Goal: Find specific page/section

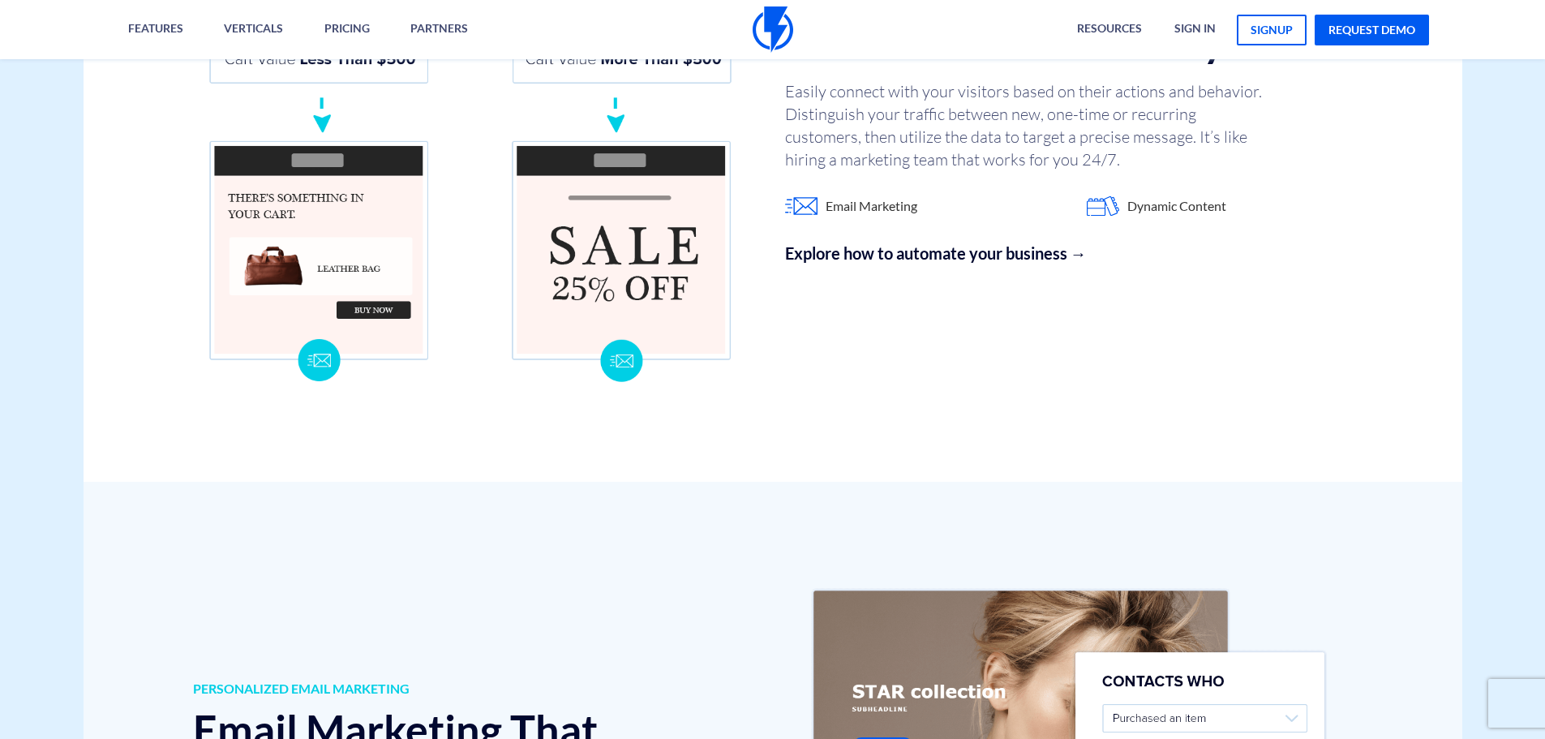
scroll to position [1629, 0]
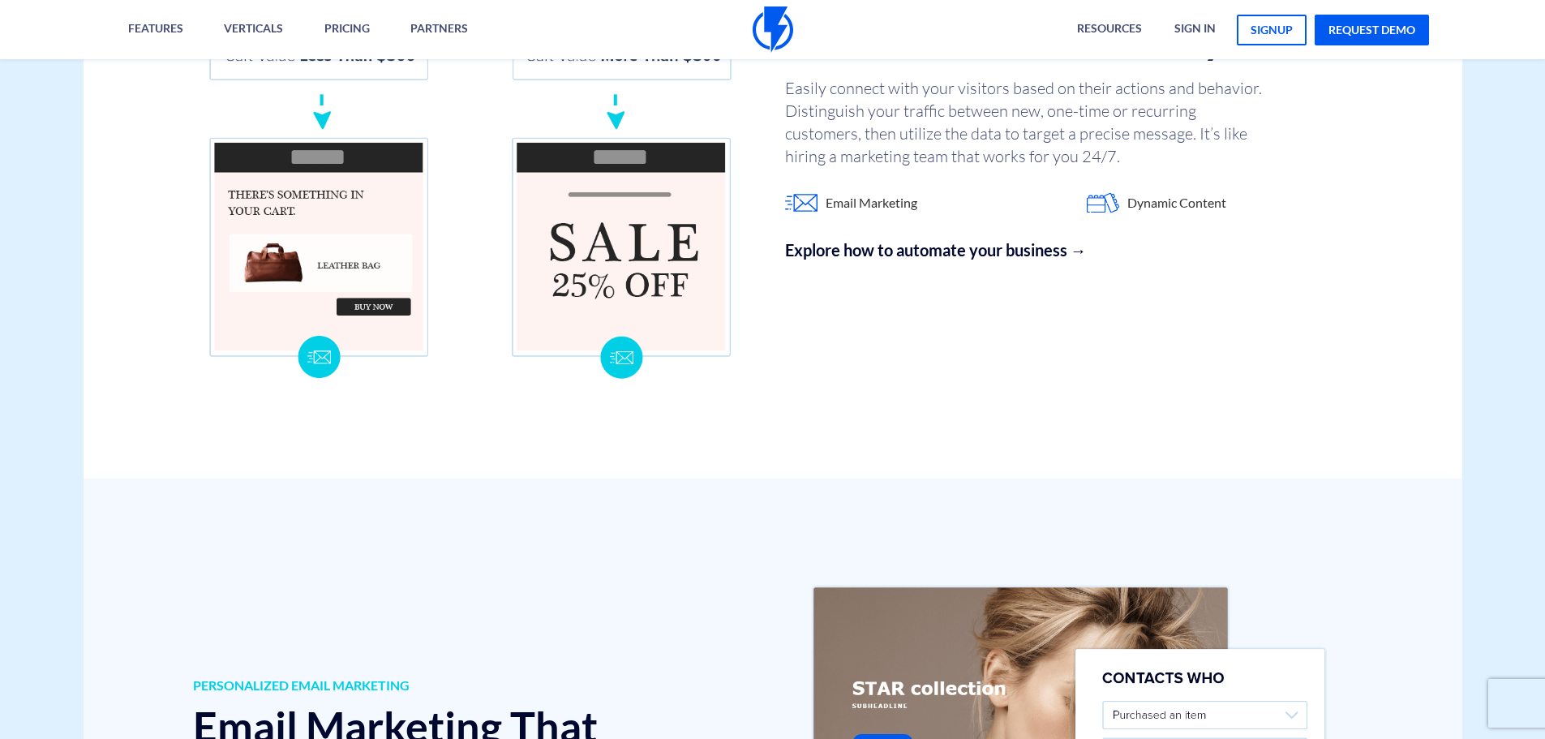
drag, startPoint x: 84, startPoint y: 205, endPoint x: 494, endPoint y: 159, distance: 412.2
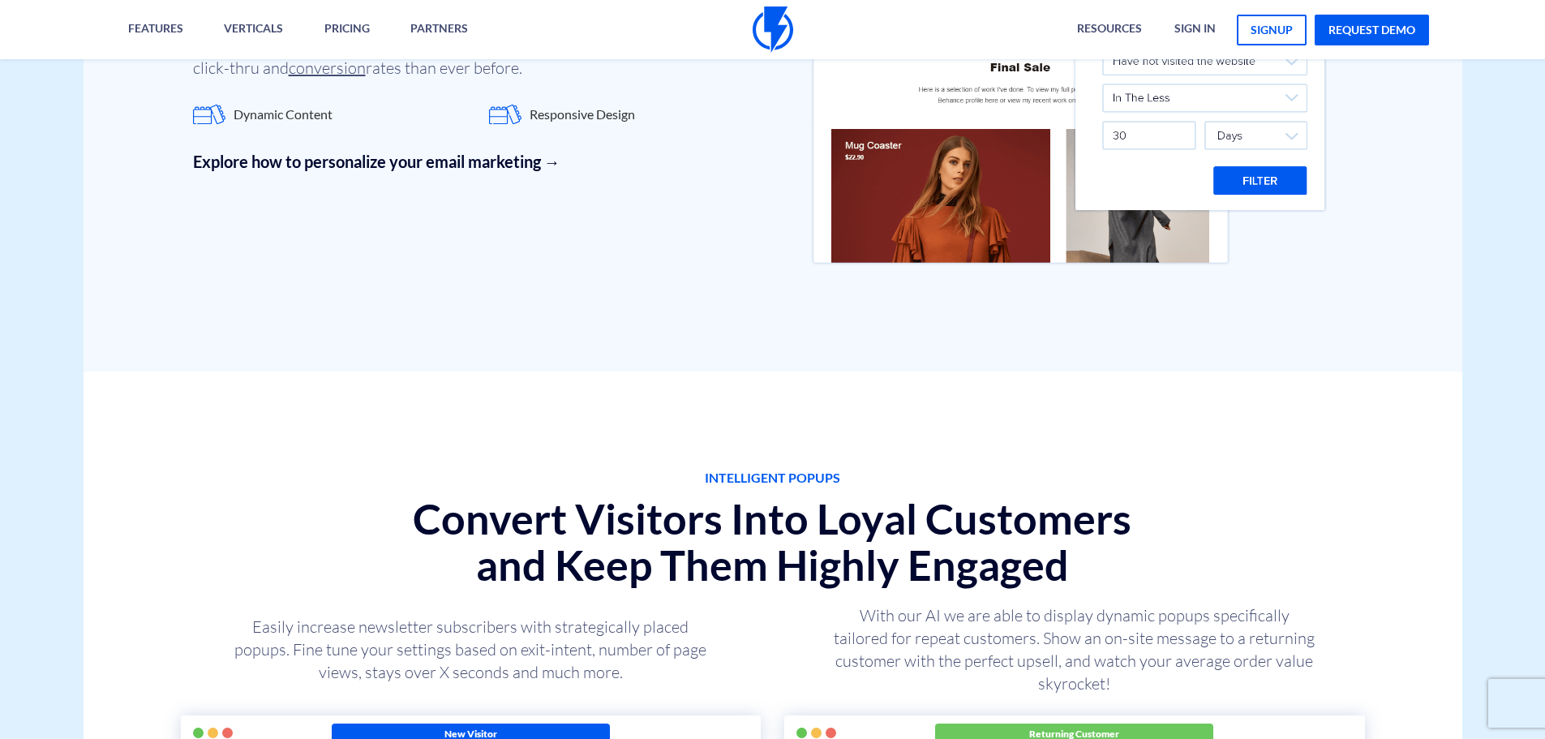
scroll to position [5731, 0]
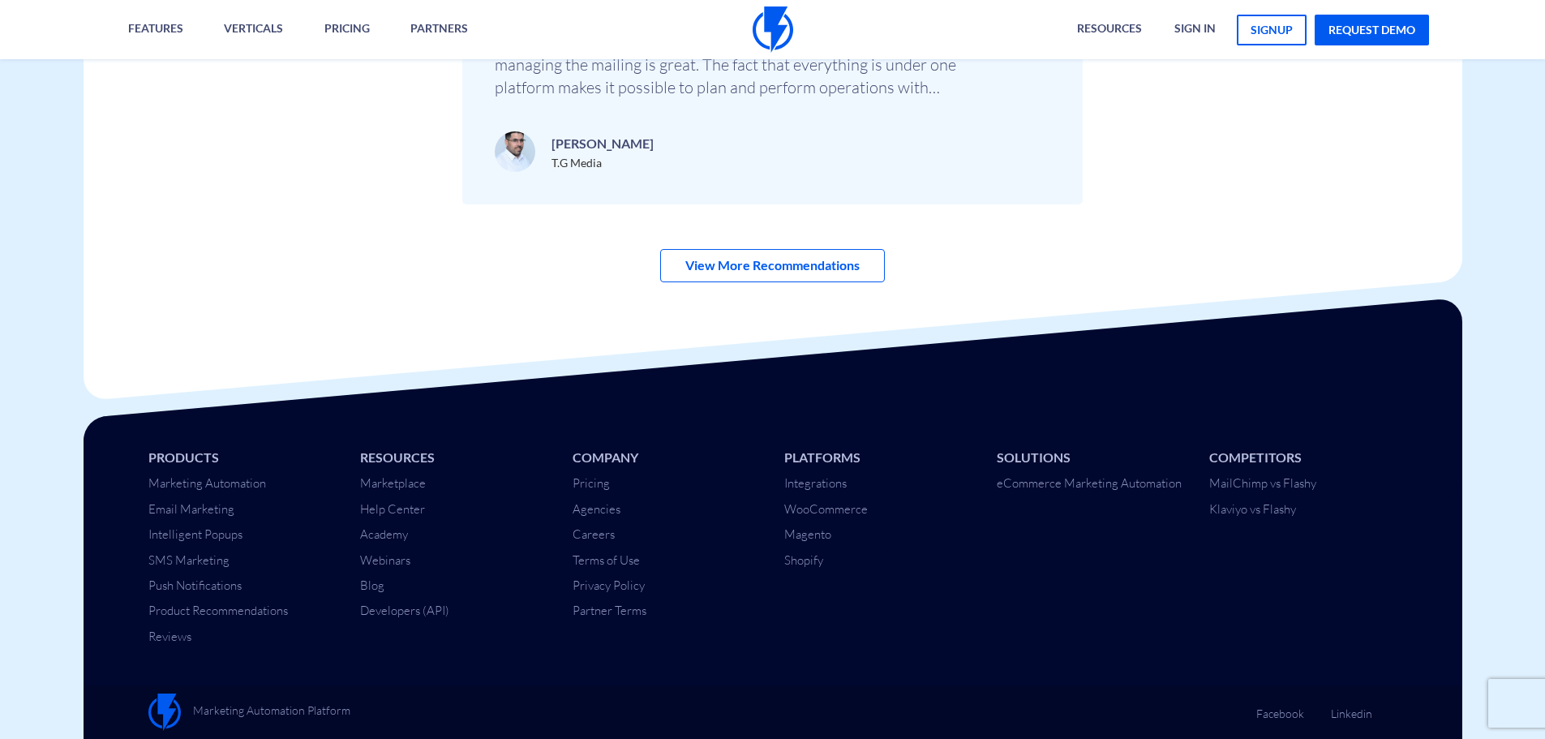
drag, startPoint x: 968, startPoint y: 286, endPoint x: 1163, endPoint y: 762, distance: 513.9
click at [604, 540] on link "Careers" at bounding box center [594, 533] width 42 height 15
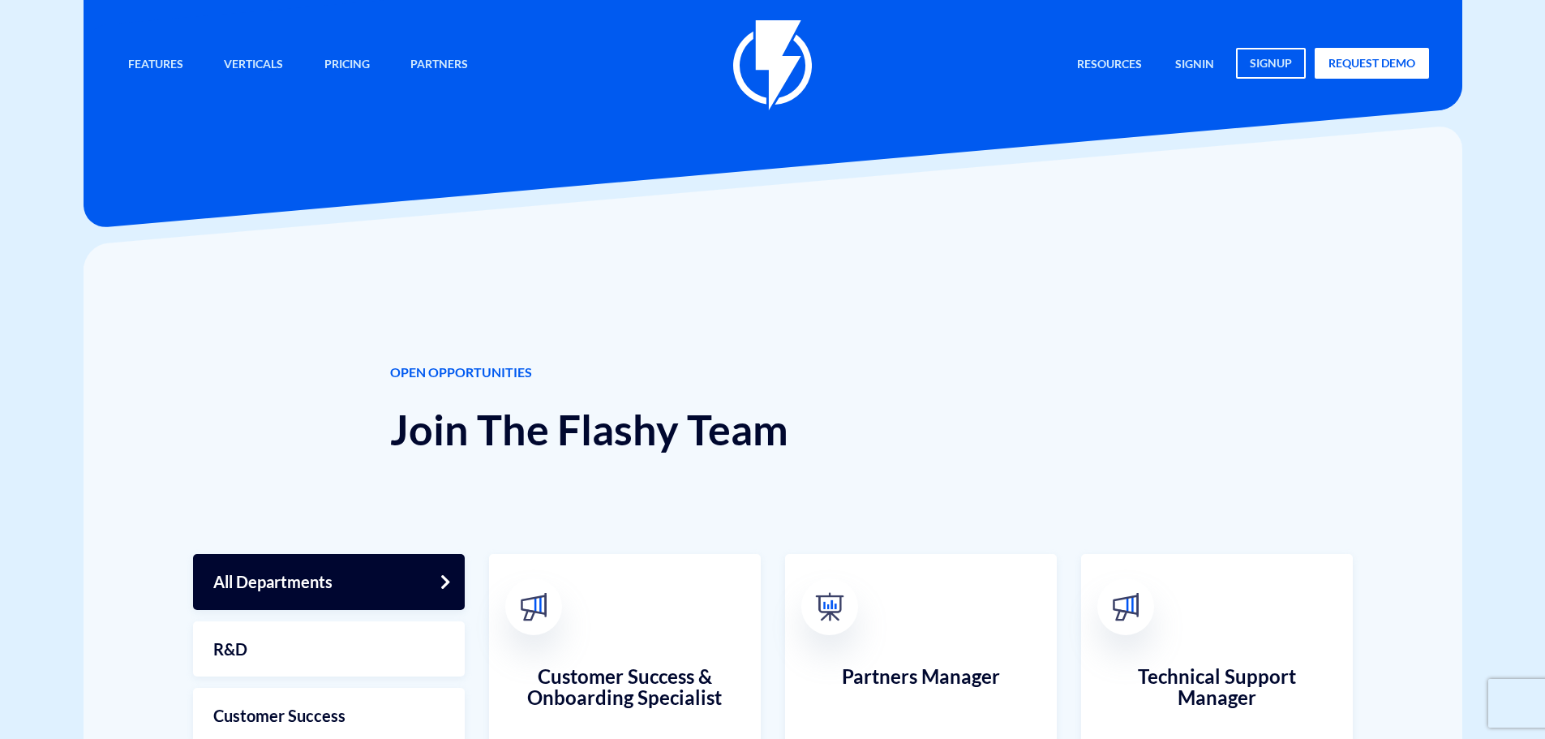
scroll to position [81, 0]
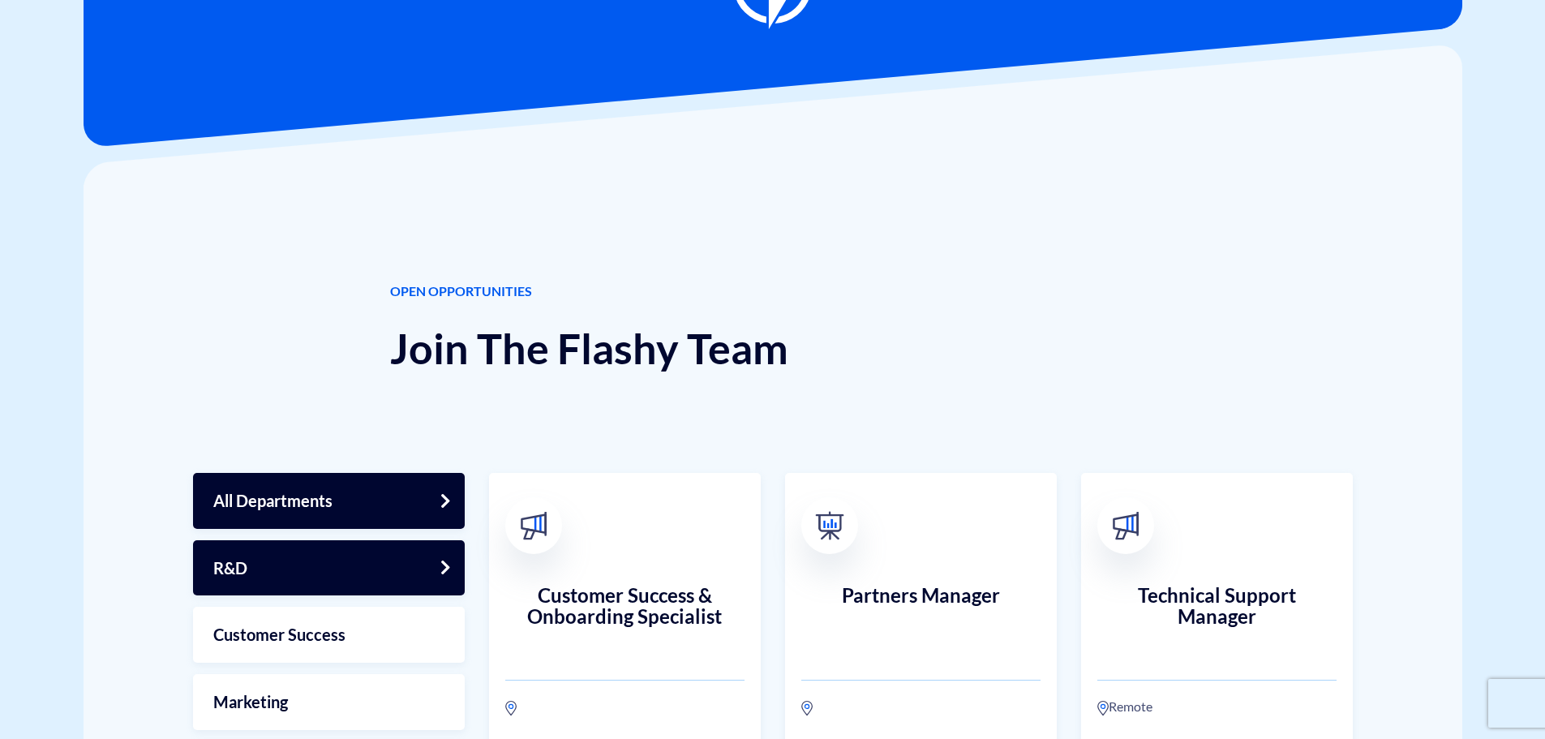
click at [401, 570] on link "R&D" at bounding box center [329, 568] width 272 height 56
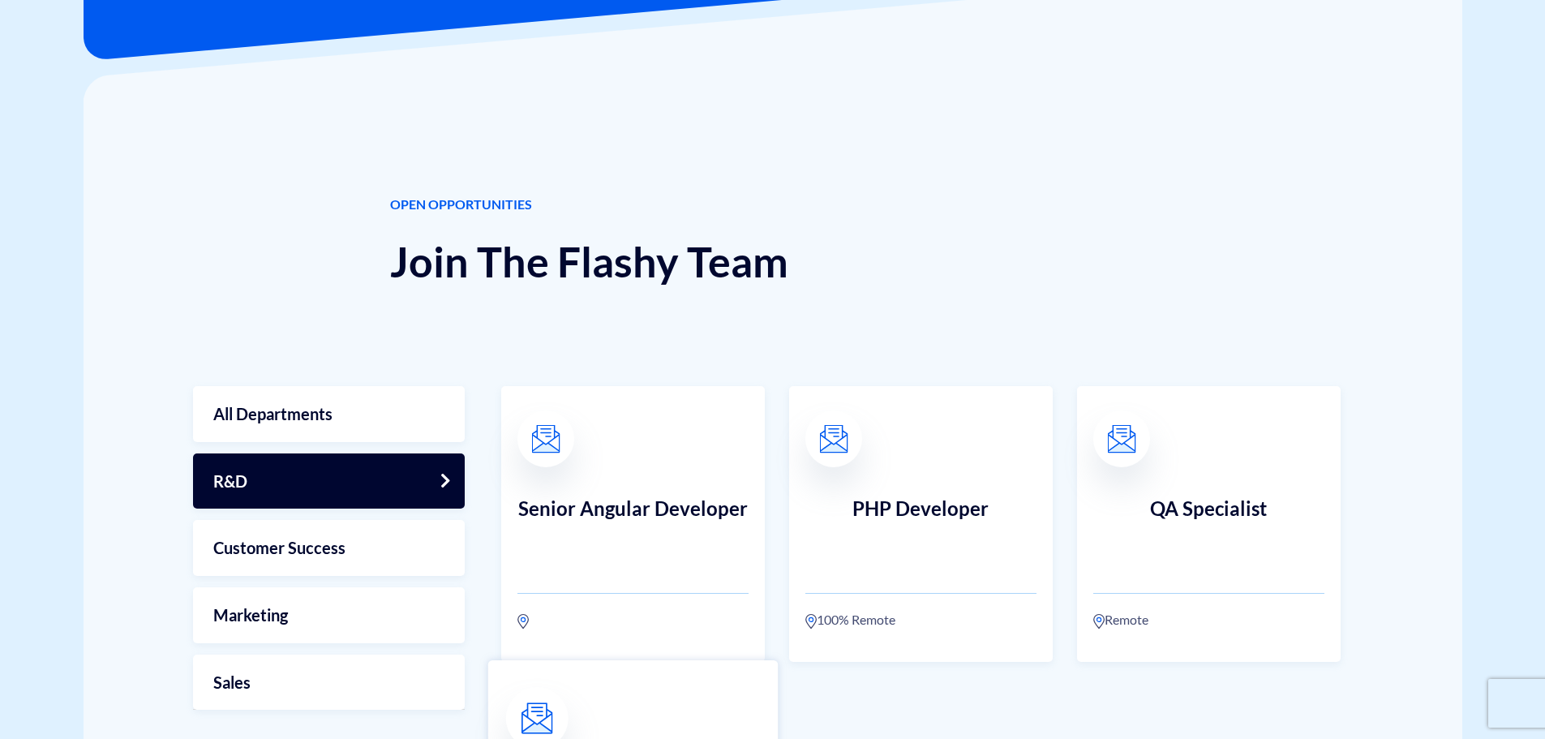
scroll to position [406, 0]
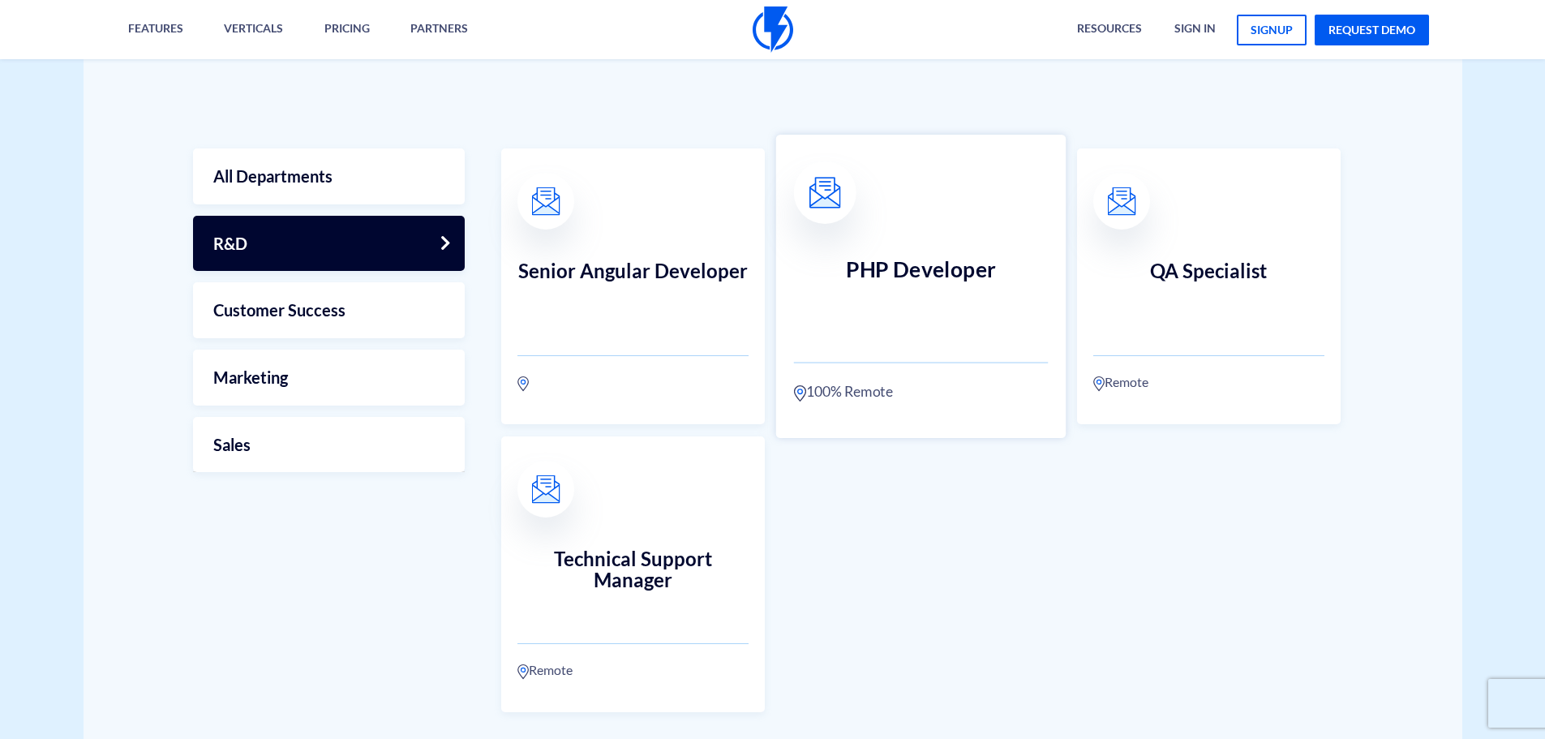
click at [958, 356] on link "PHP Developer 100% Remote" at bounding box center [920, 286] width 290 height 303
